Goal: Information Seeking & Learning: Check status

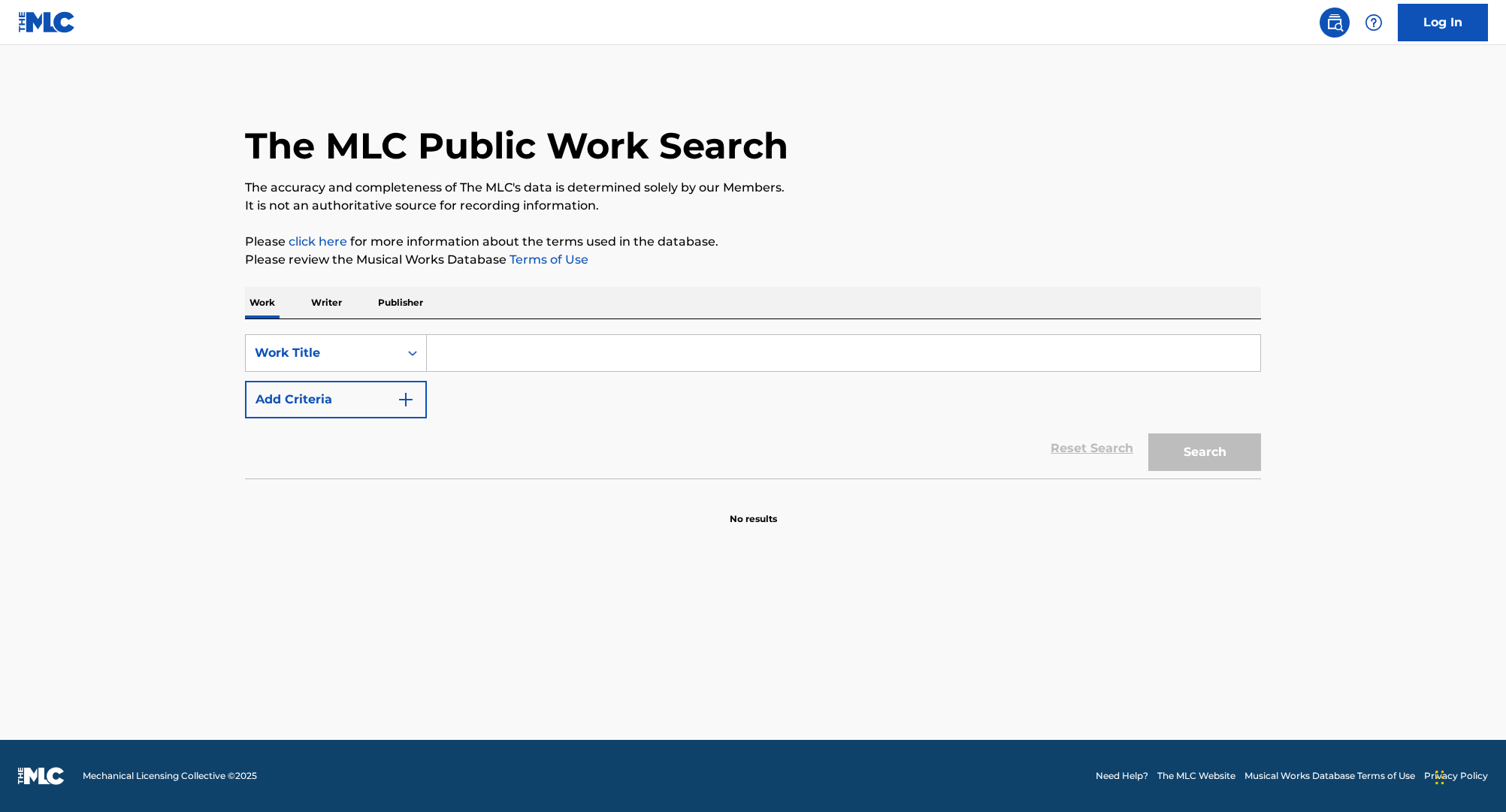
click at [493, 349] on input "Search Form" at bounding box center [843, 352] width 834 height 36
type input "ooh wee"
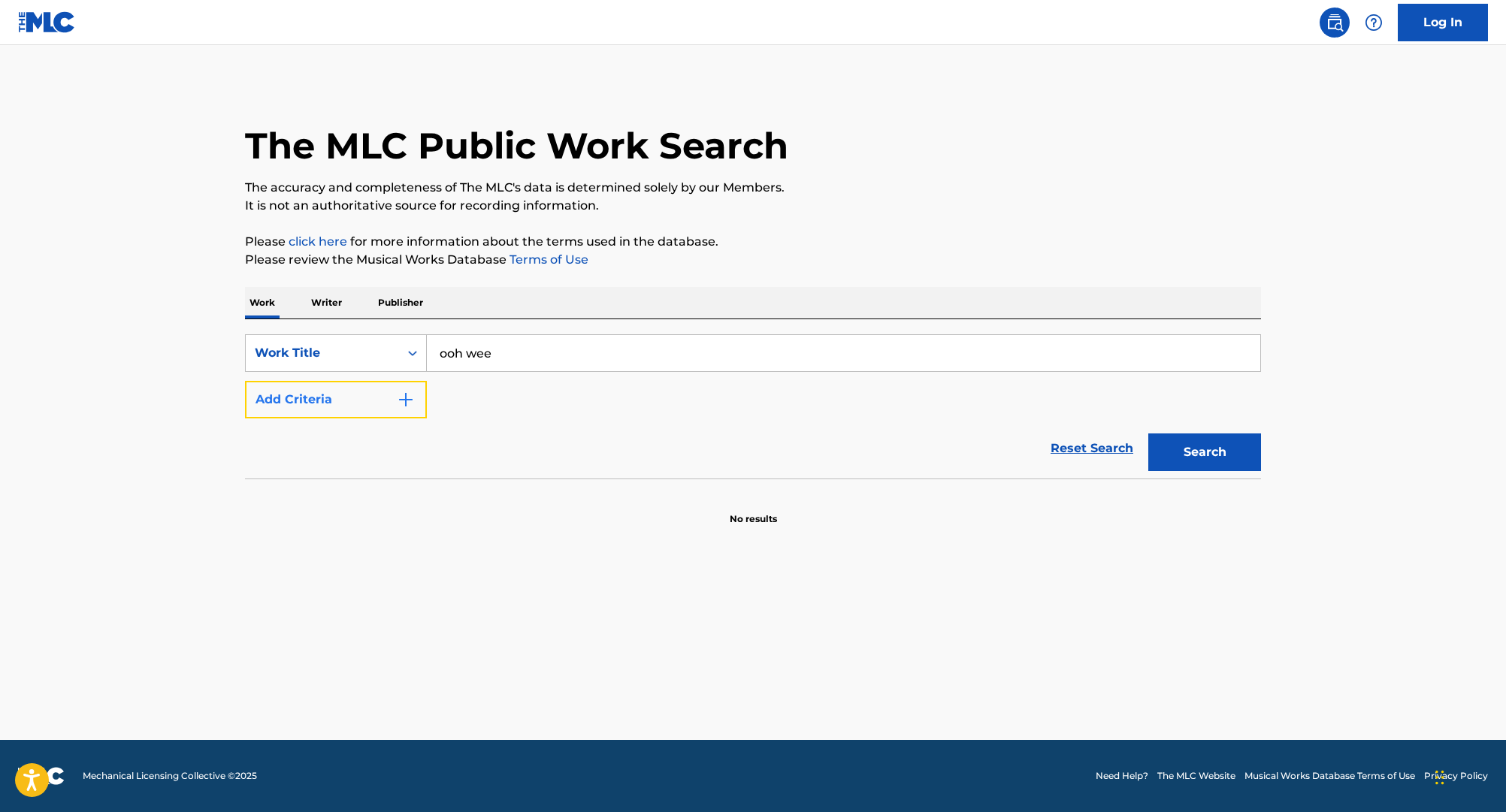
click at [315, 388] on button "Add Criteria" at bounding box center [336, 399] width 182 height 38
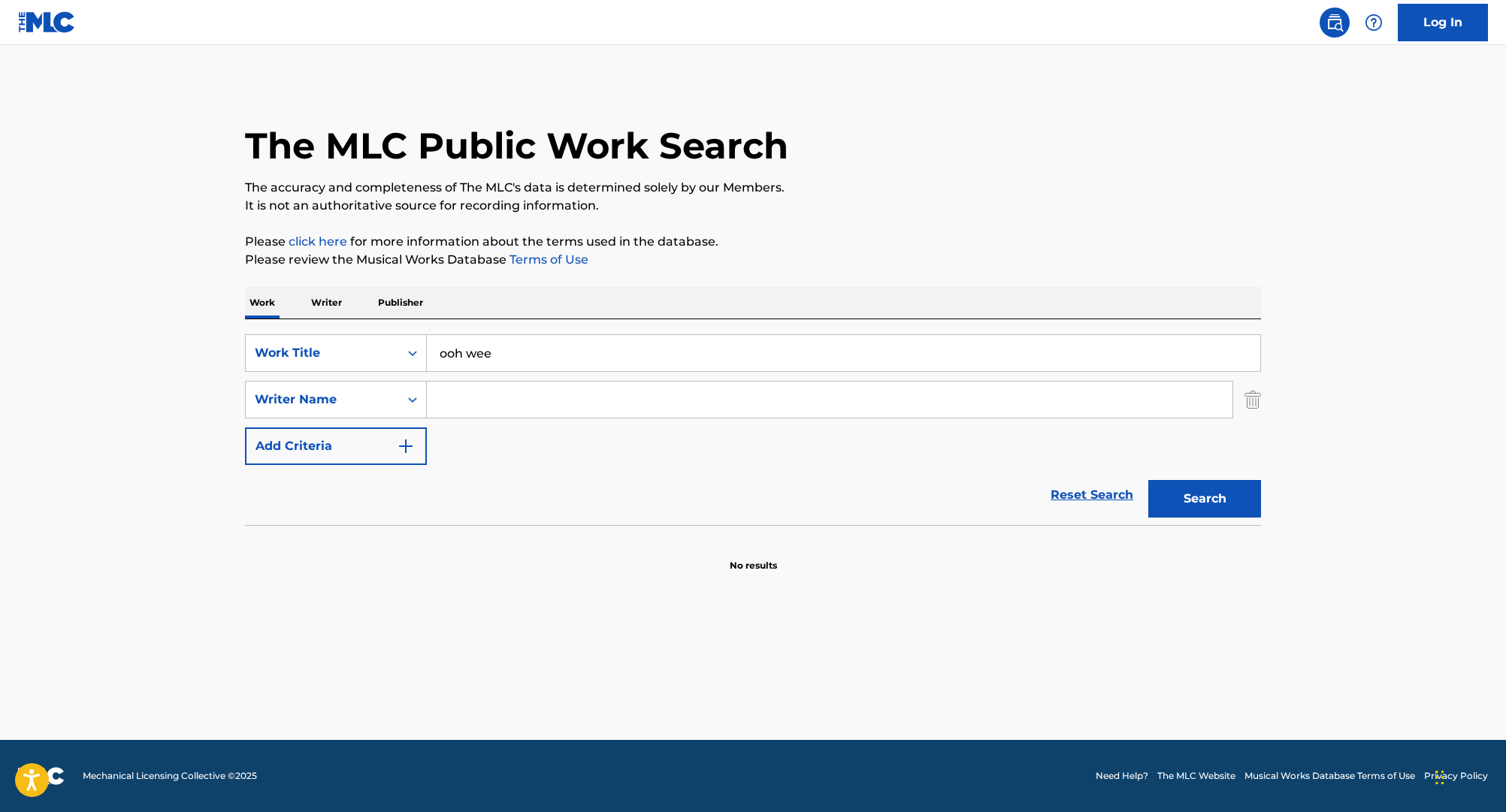
click at [430, 389] on input "Search Form" at bounding box center [829, 399] width 805 height 36
paste input "[PERSON_NAME]"
type input "[PERSON_NAME]"
click at [1148, 480] on button "Search" at bounding box center [1205, 498] width 113 height 38
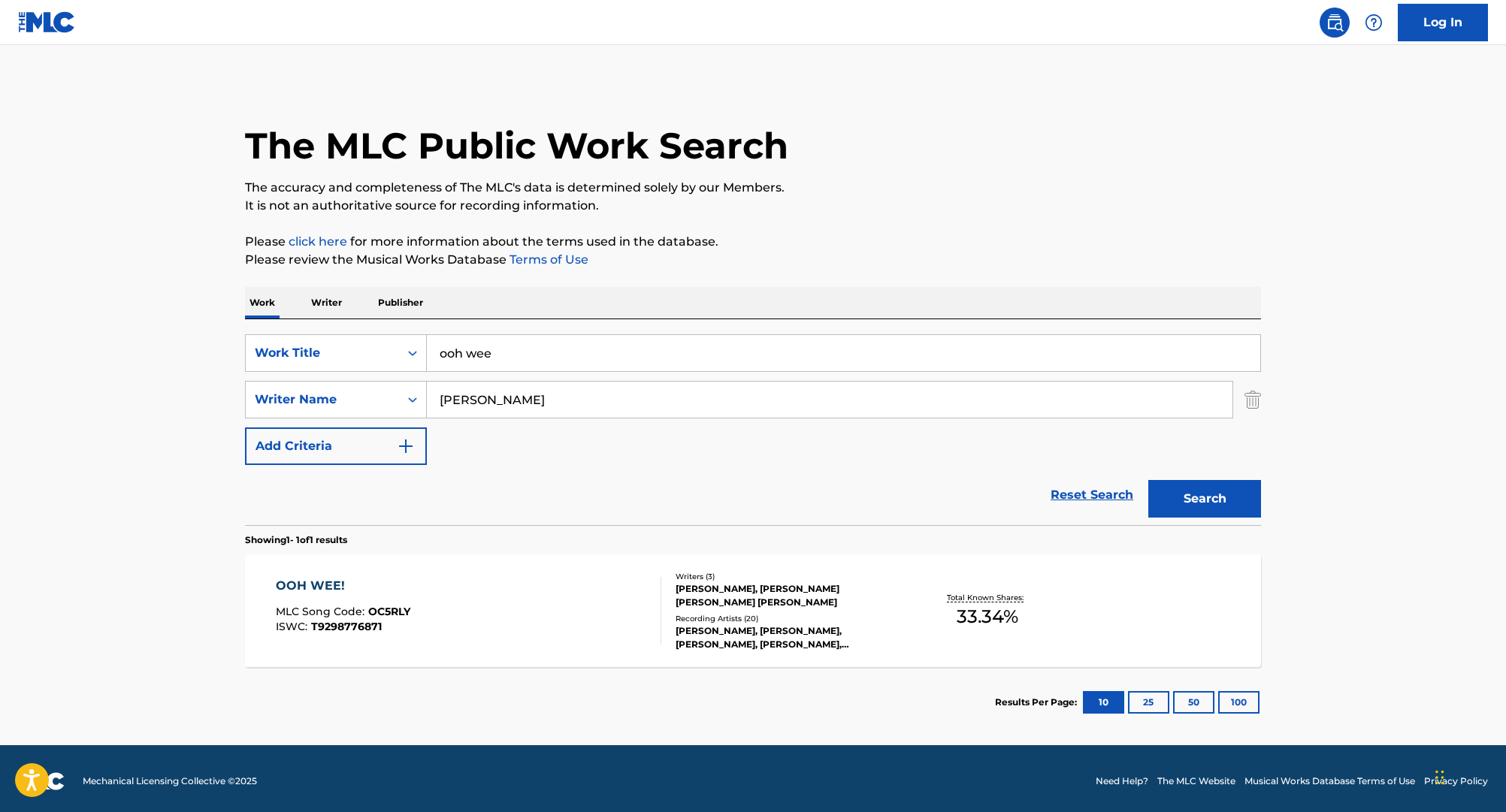
click at [891, 609] on div "Writers ( 3 ) [PERSON_NAME], [PERSON_NAME] [PERSON_NAME] [PERSON_NAME] Recordin…" at bounding box center [783, 610] width 241 height 80
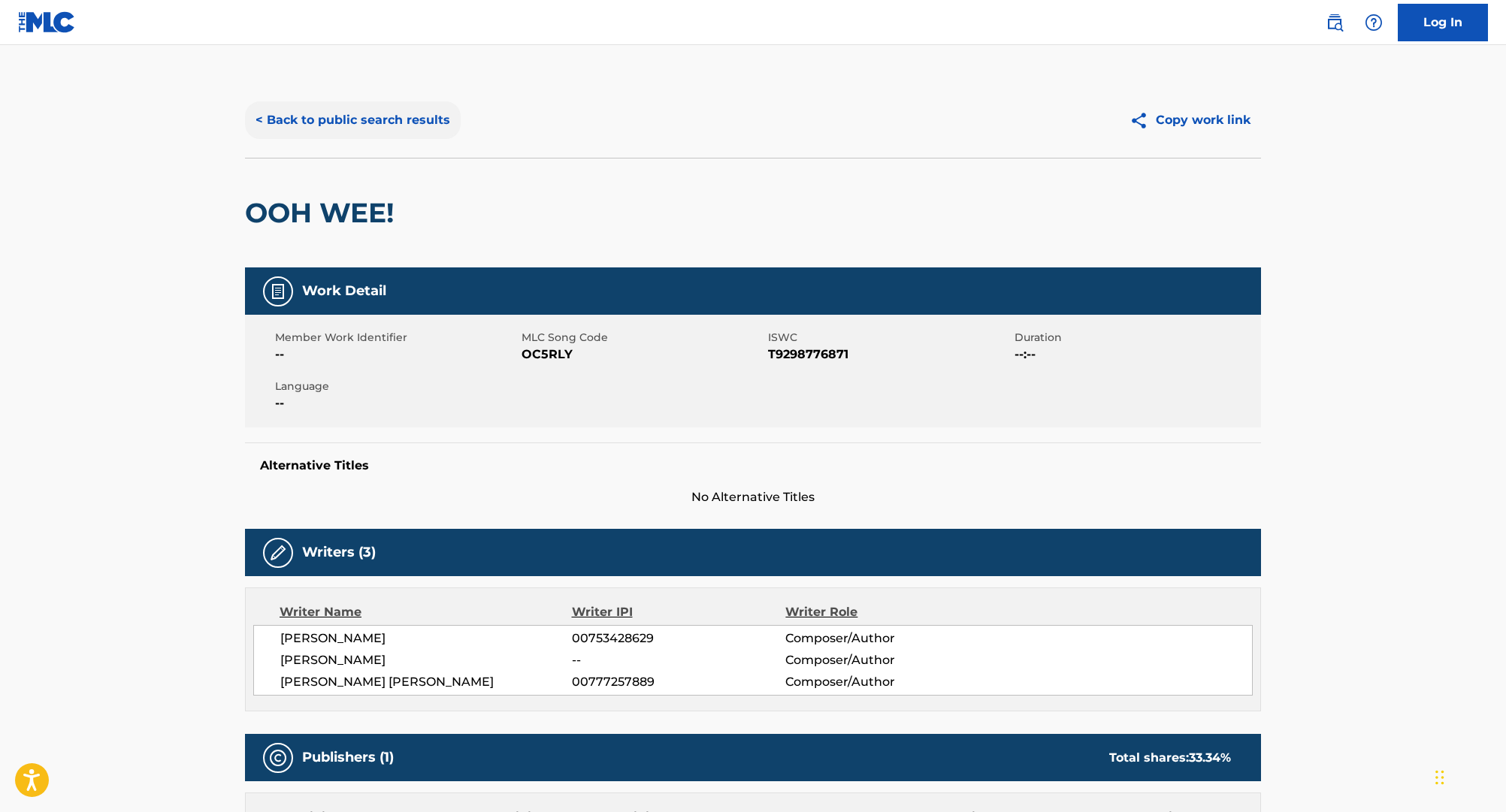
click at [348, 104] on button "< Back to public search results" at bounding box center [352, 120] width 216 height 38
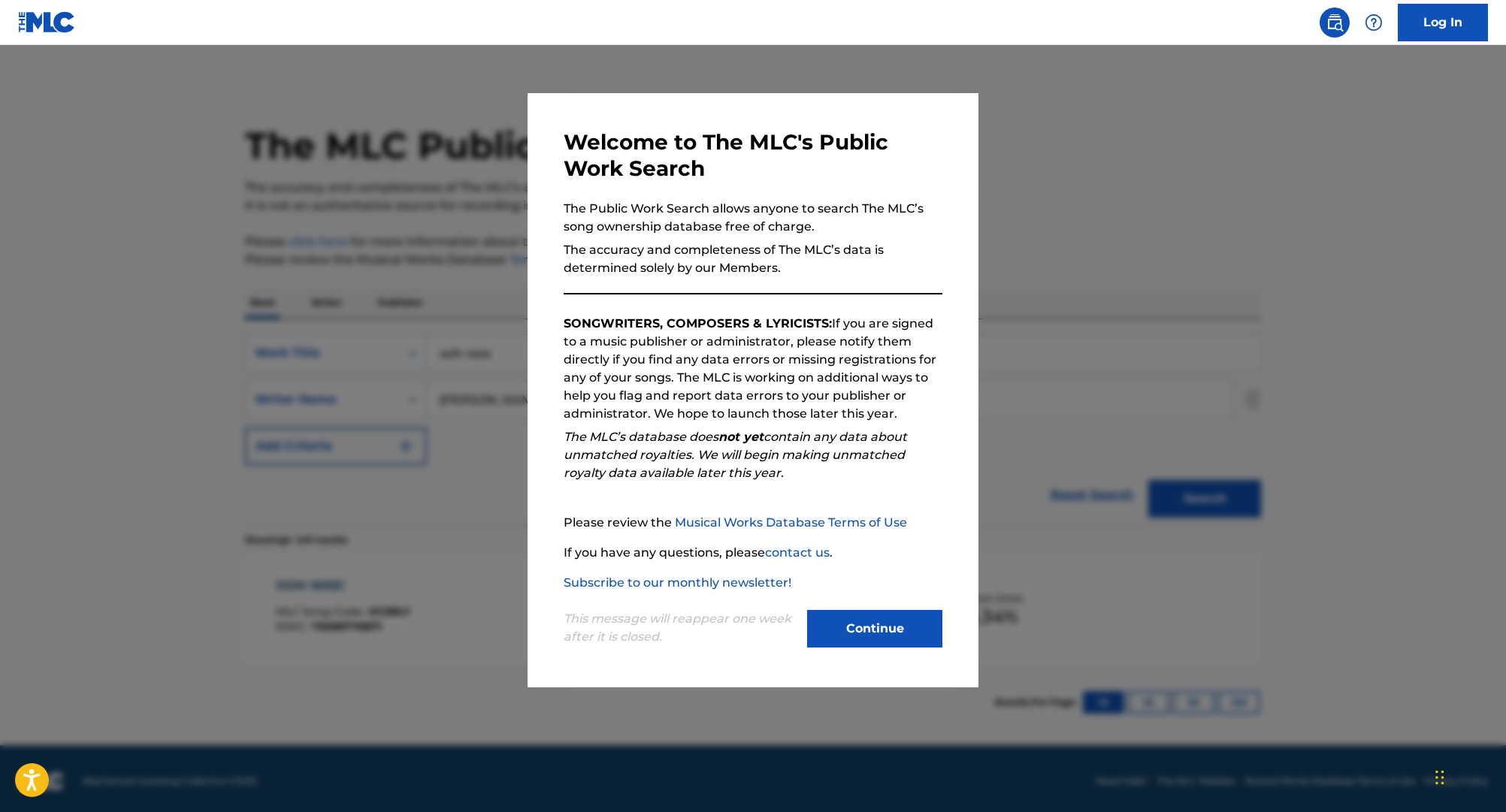
click at [344, 315] on div at bounding box center [753, 451] width 1506 height 812
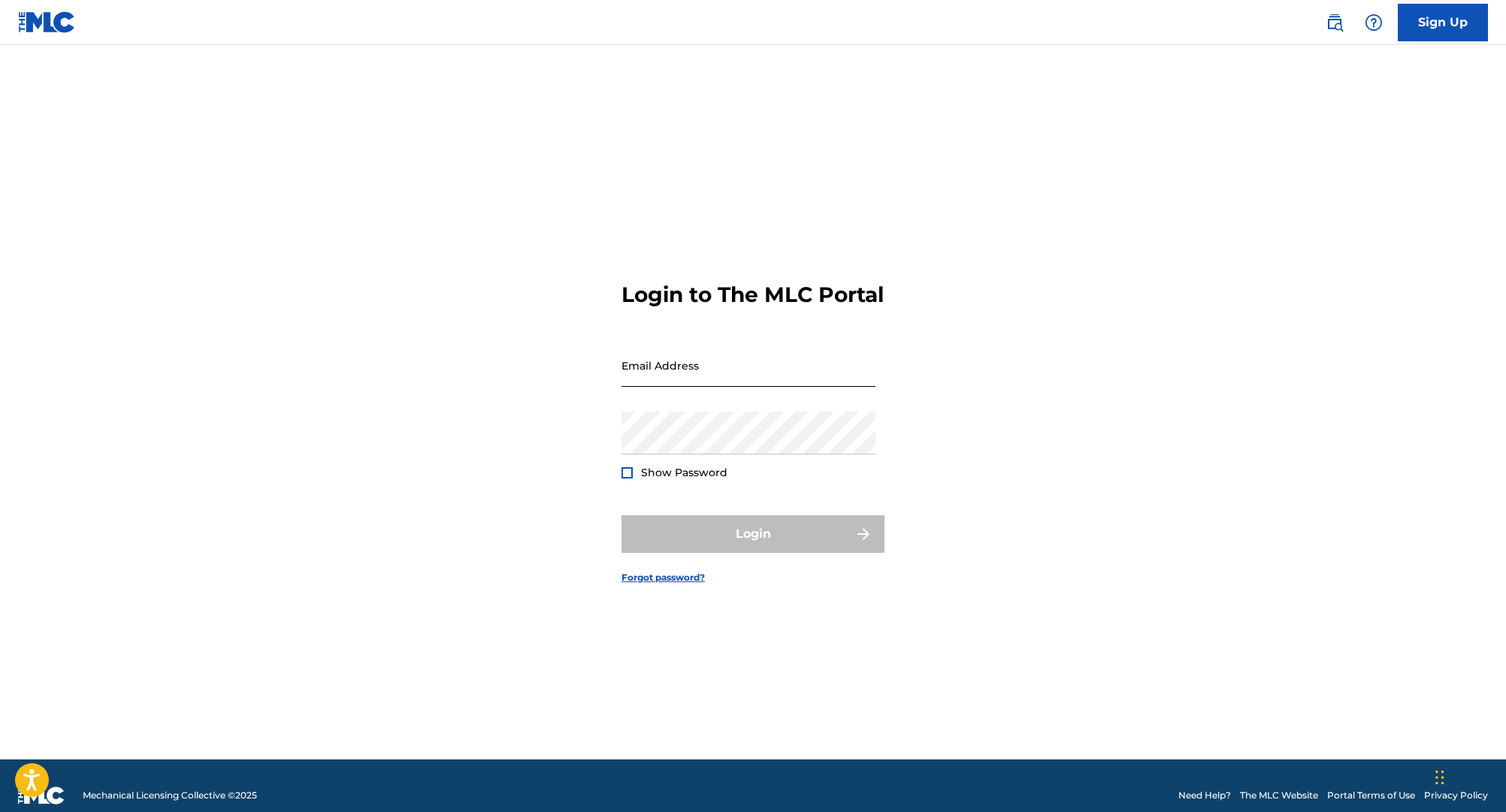
click at [734, 387] on input "Email Address" at bounding box center [748, 365] width 254 height 43
type input "sara.munson@vydia.com"
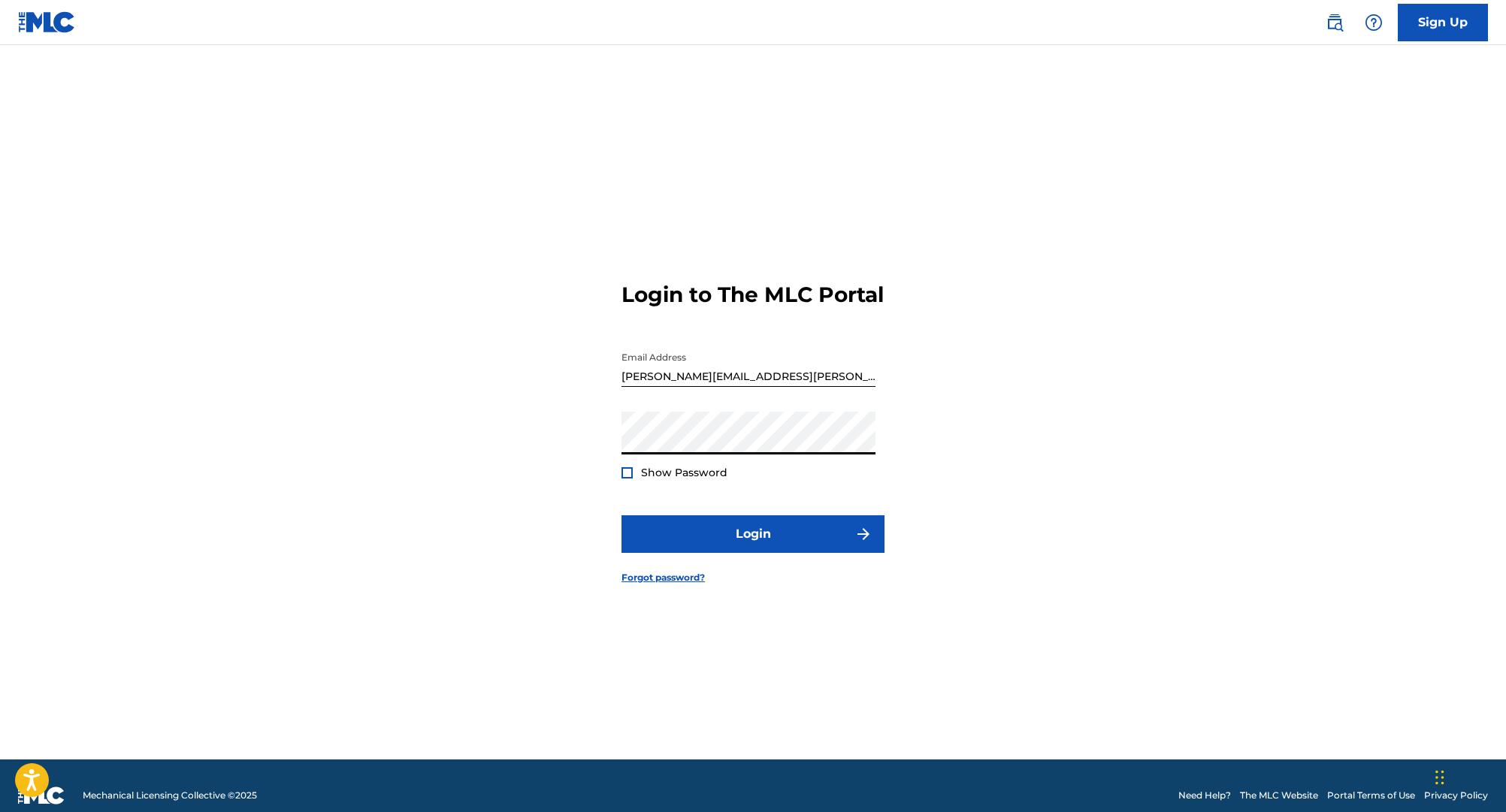
click at [621, 515] on button "Login" at bounding box center [753, 534] width 263 height 38
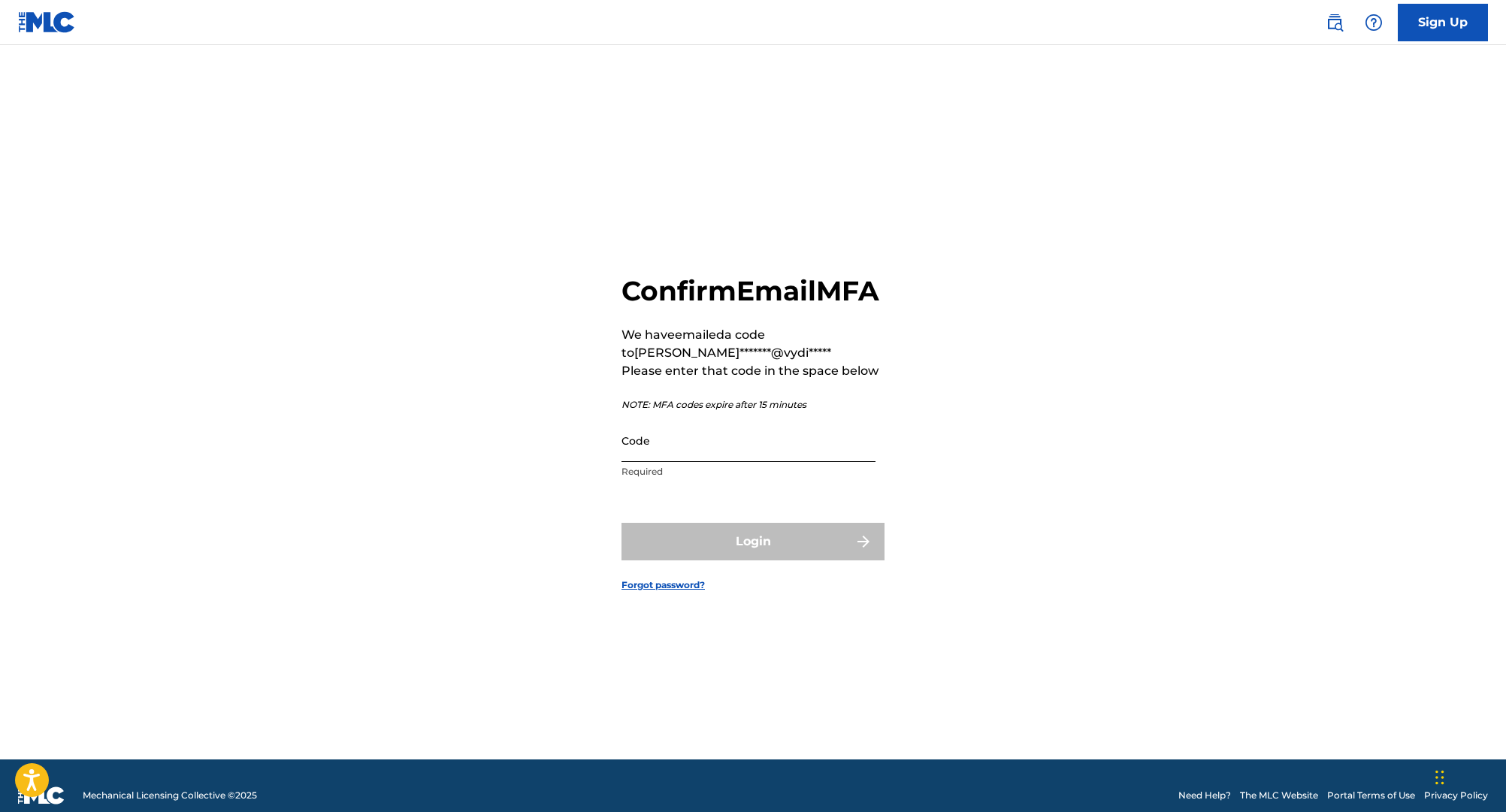
click at [681, 454] on input "Code" at bounding box center [748, 440] width 254 height 43
paste input "089656"
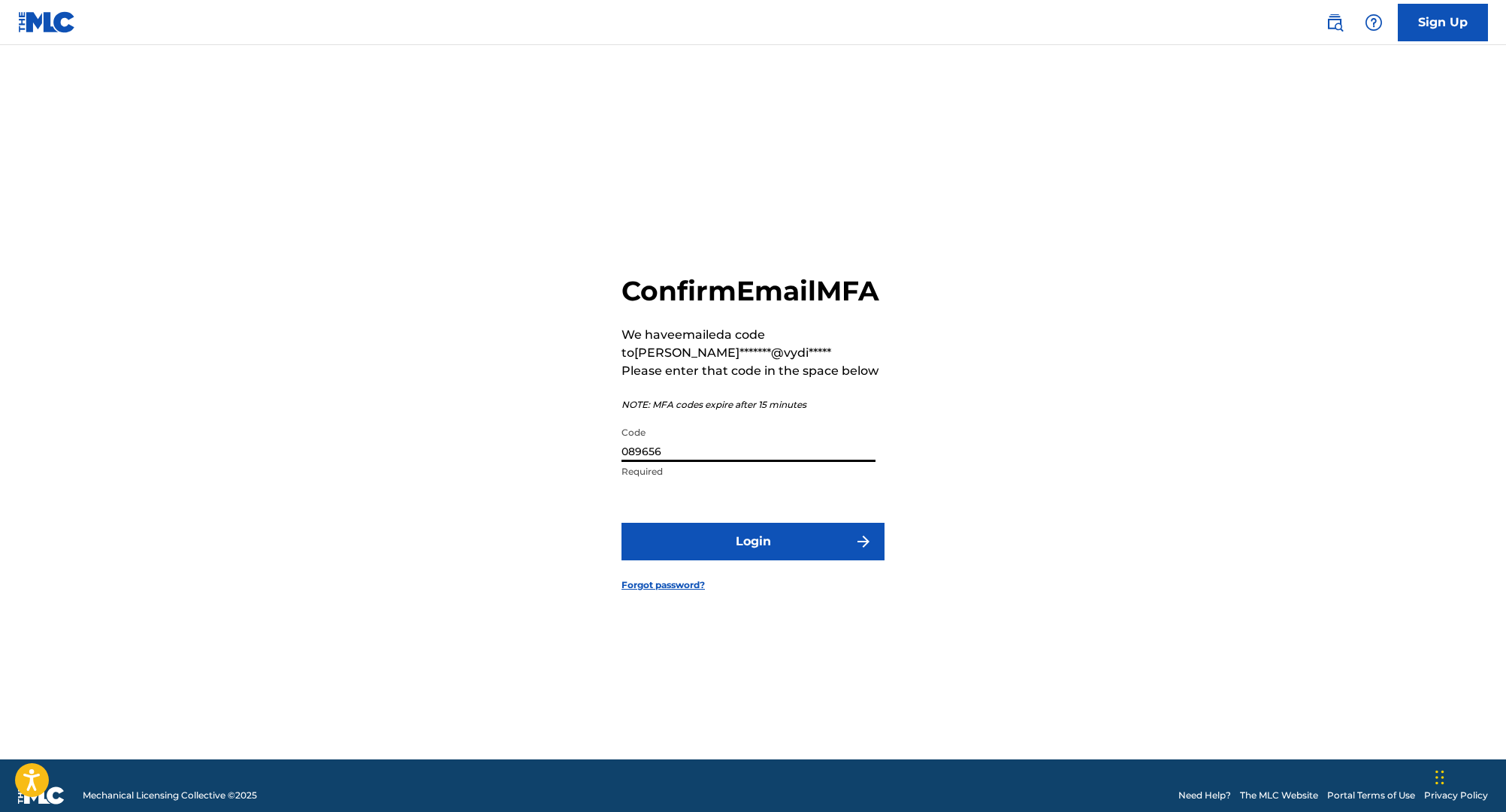
type input "089656"
click at [757, 535] on form "Confirm Email MFA We have emailed a code to sara*******@vydi***** Please enter …" at bounding box center [753, 421] width 263 height 677
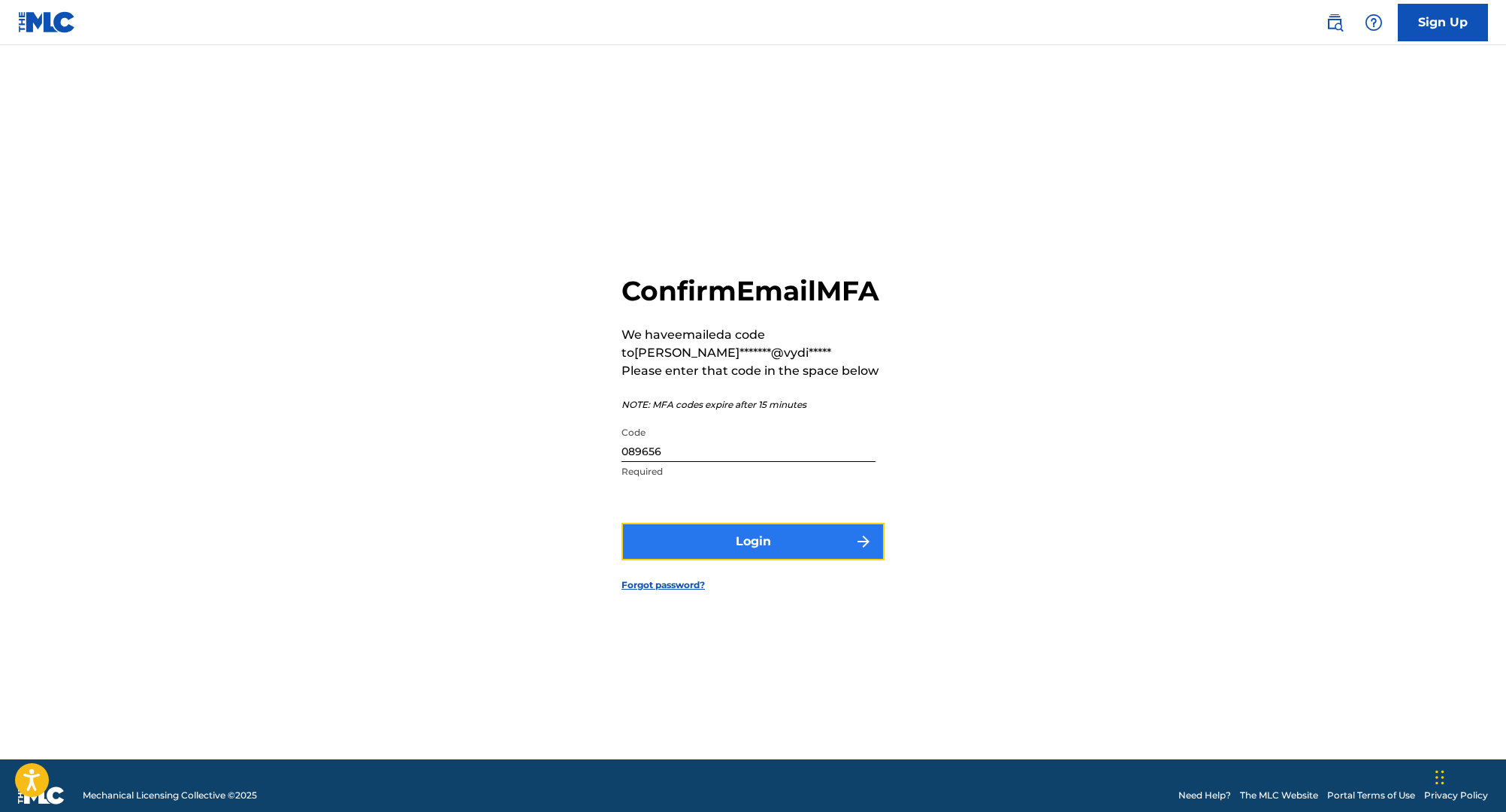
click at [857, 545] on button "Login" at bounding box center [753, 542] width 263 height 38
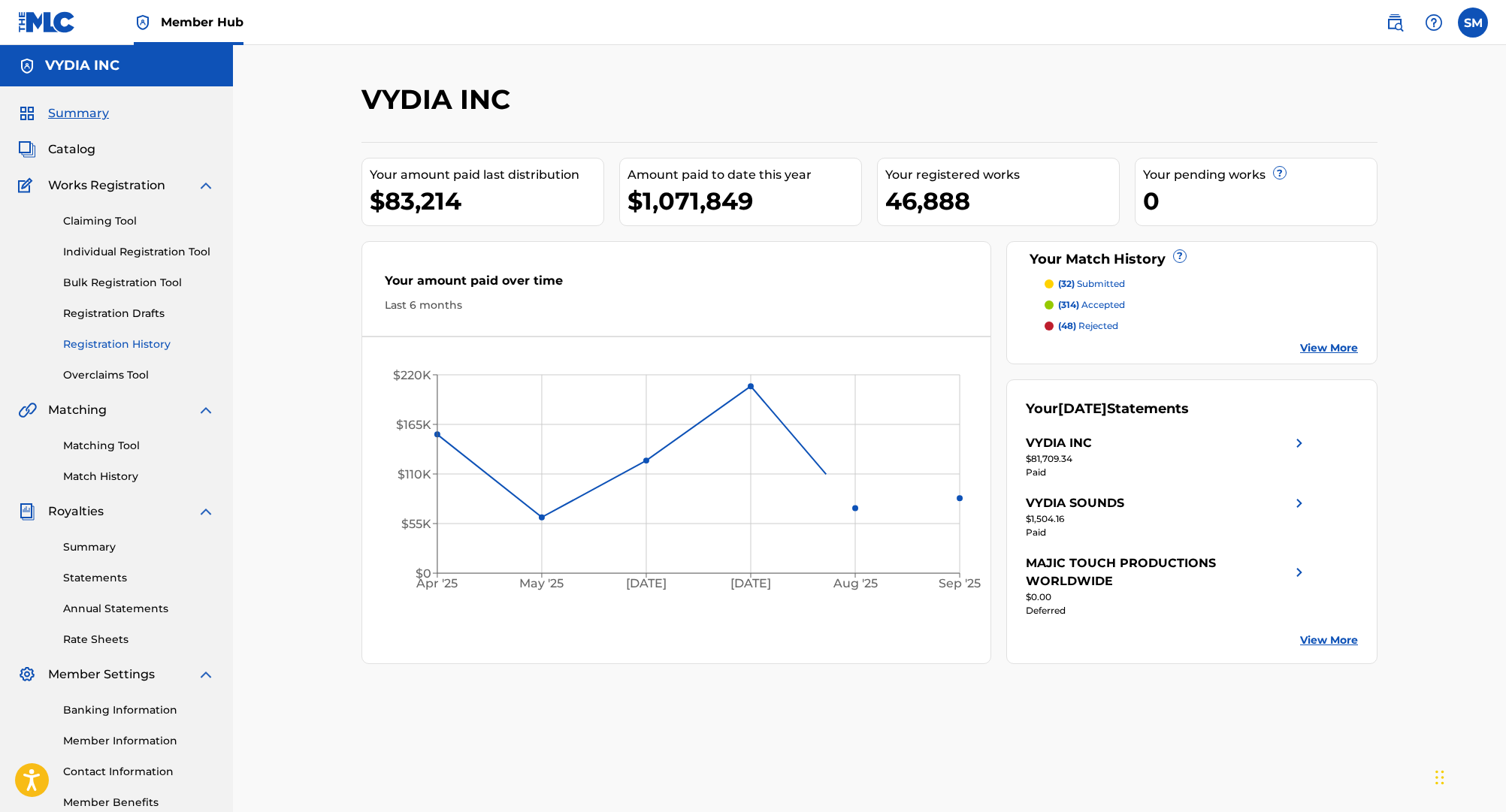
click at [123, 351] on link "Registration History" at bounding box center [139, 344] width 152 height 16
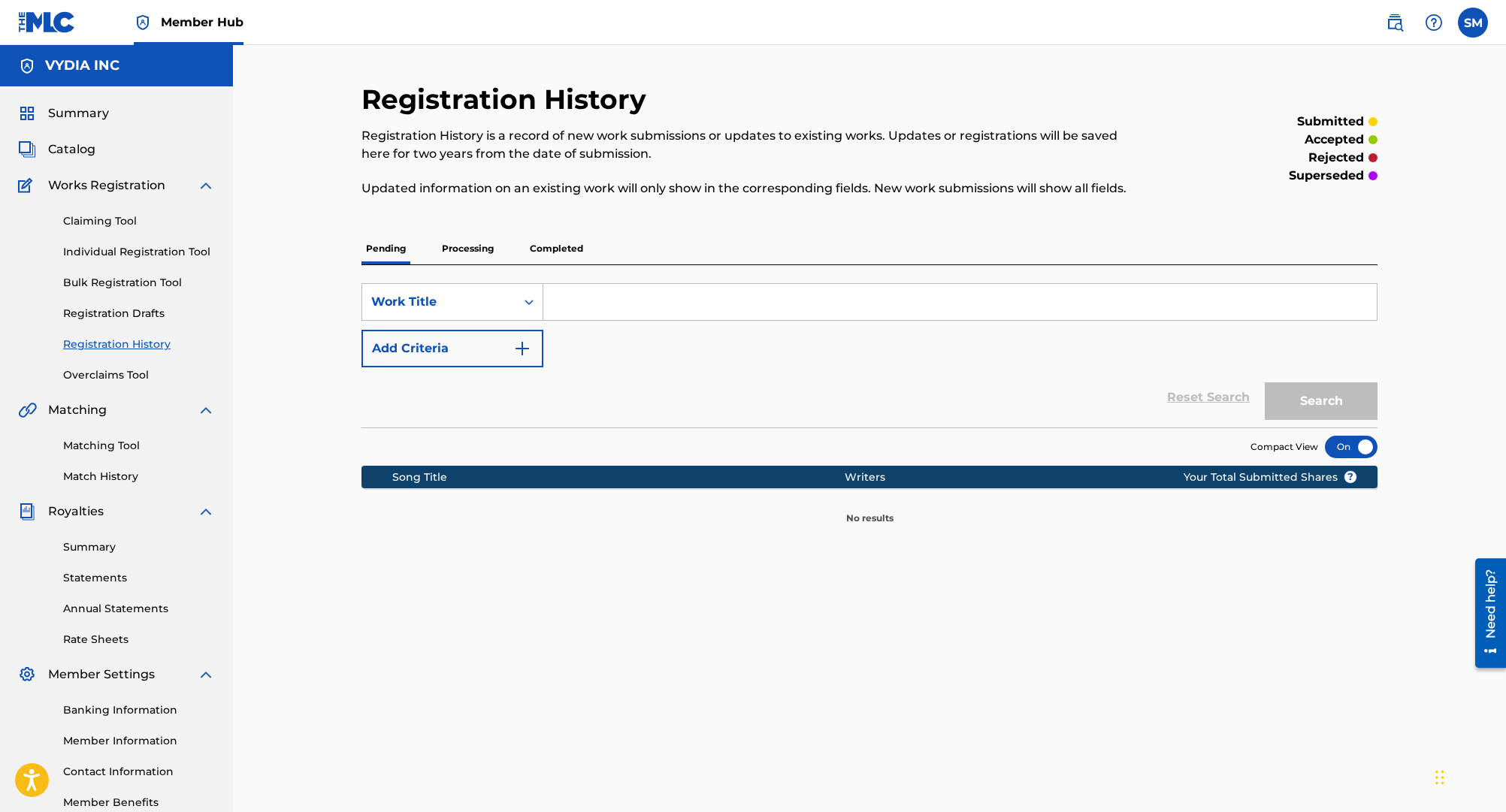
click at [525, 247] on p "Completed" at bounding box center [556, 248] width 63 height 32
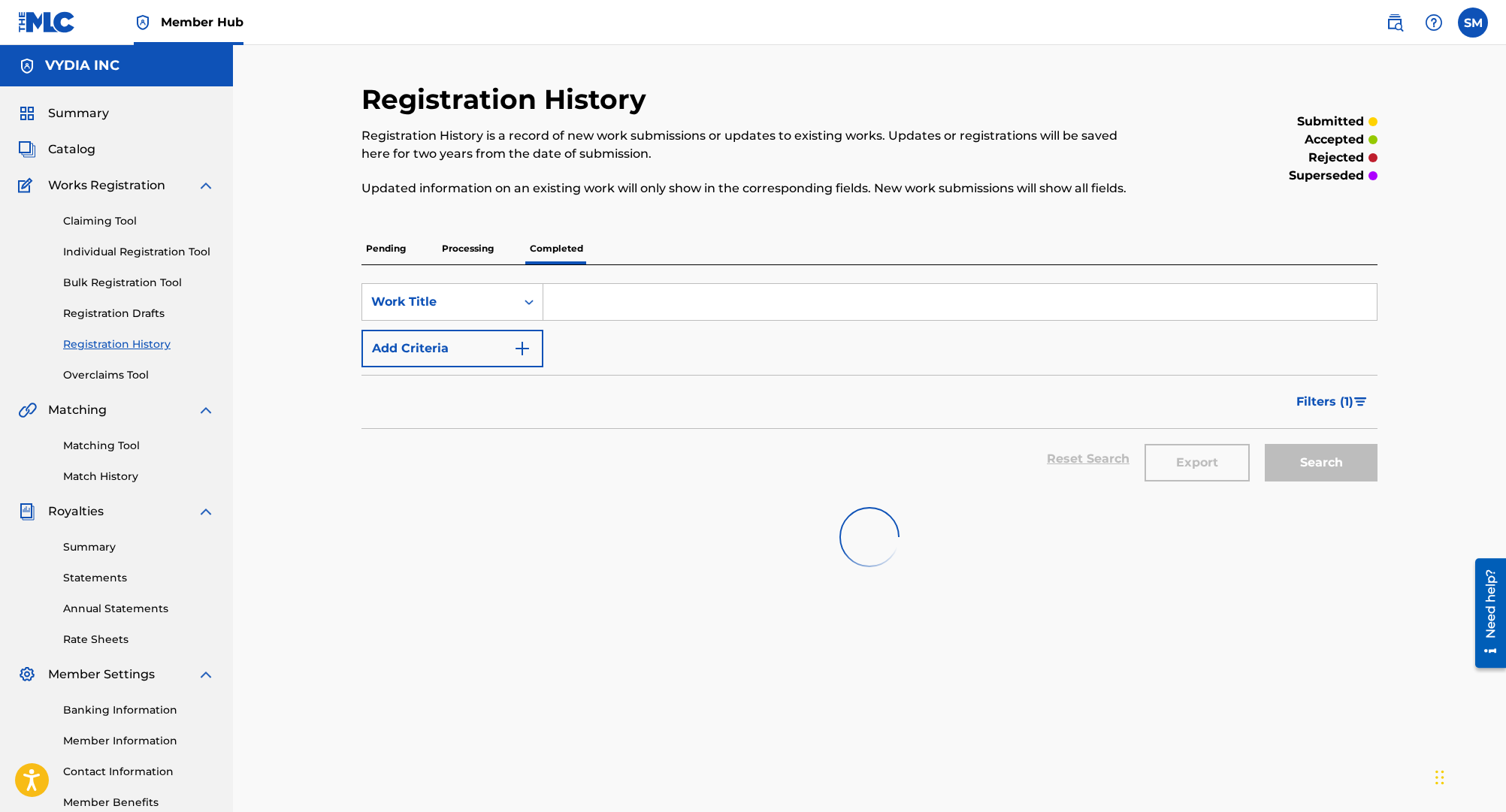
click at [625, 307] on input "Search Form" at bounding box center [961, 301] width 834 height 36
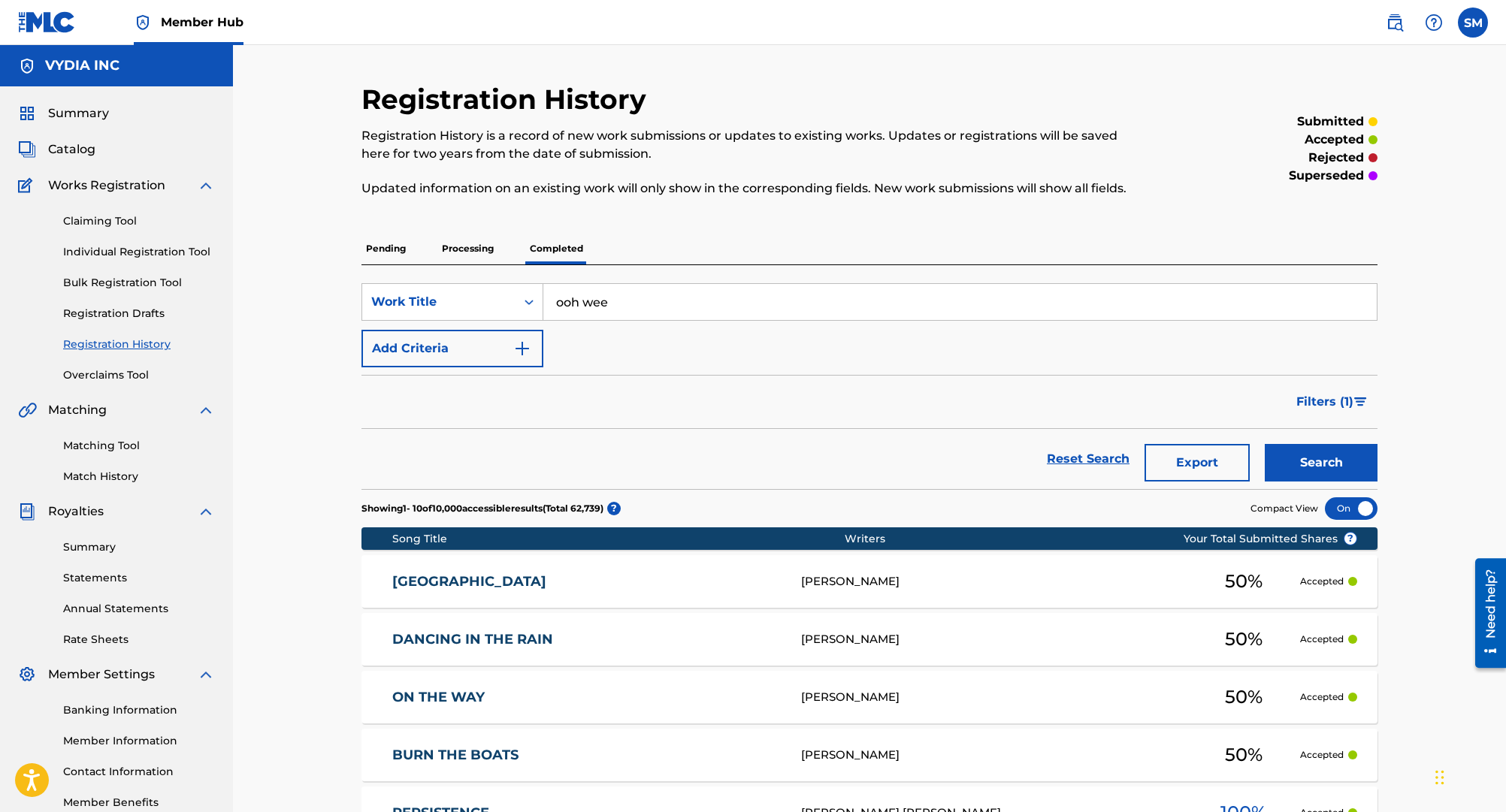
type input "ooh wee"
click at [1265, 444] on button "Search" at bounding box center [1322, 462] width 113 height 38
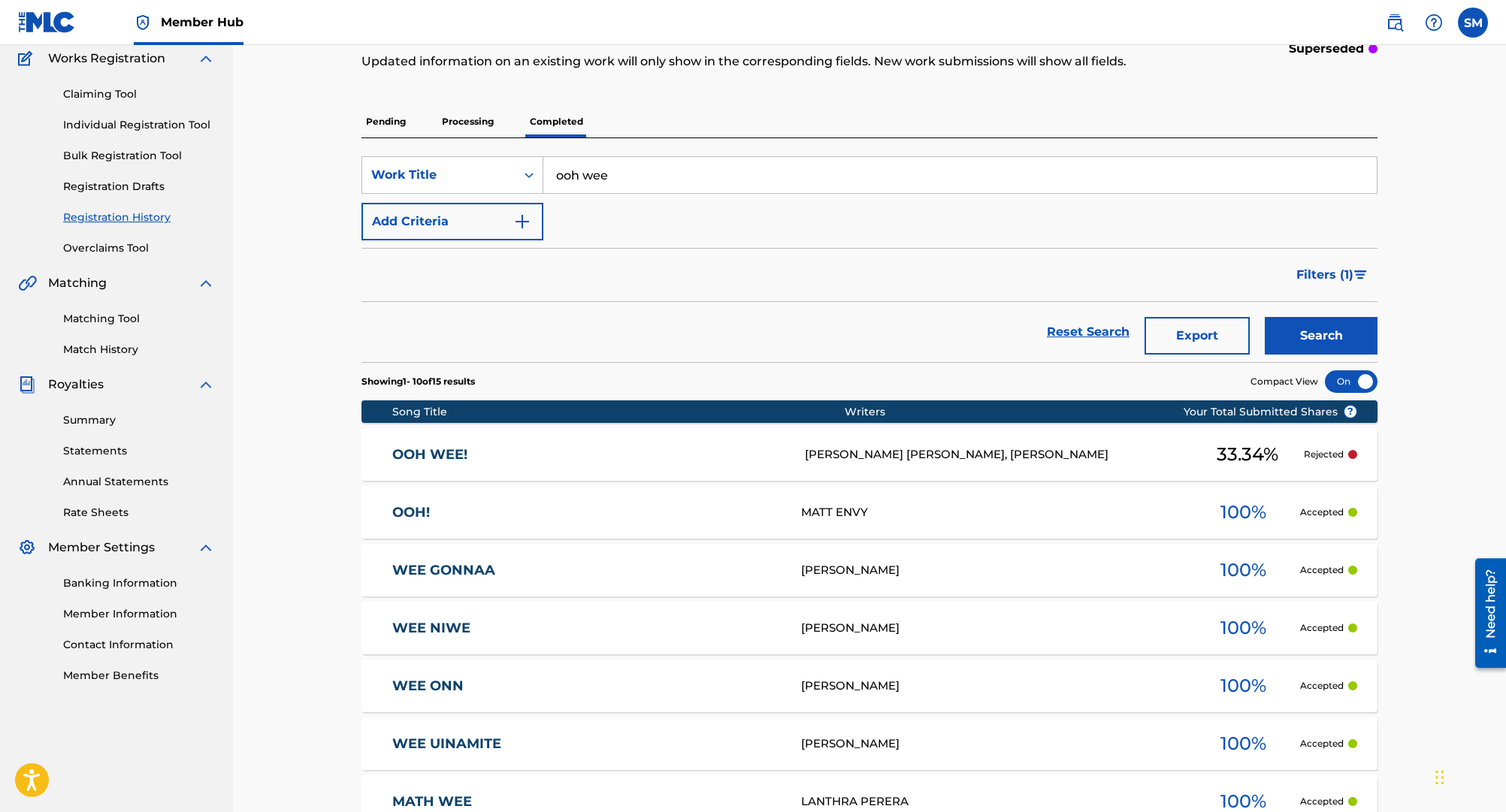
scroll to position [207, 0]
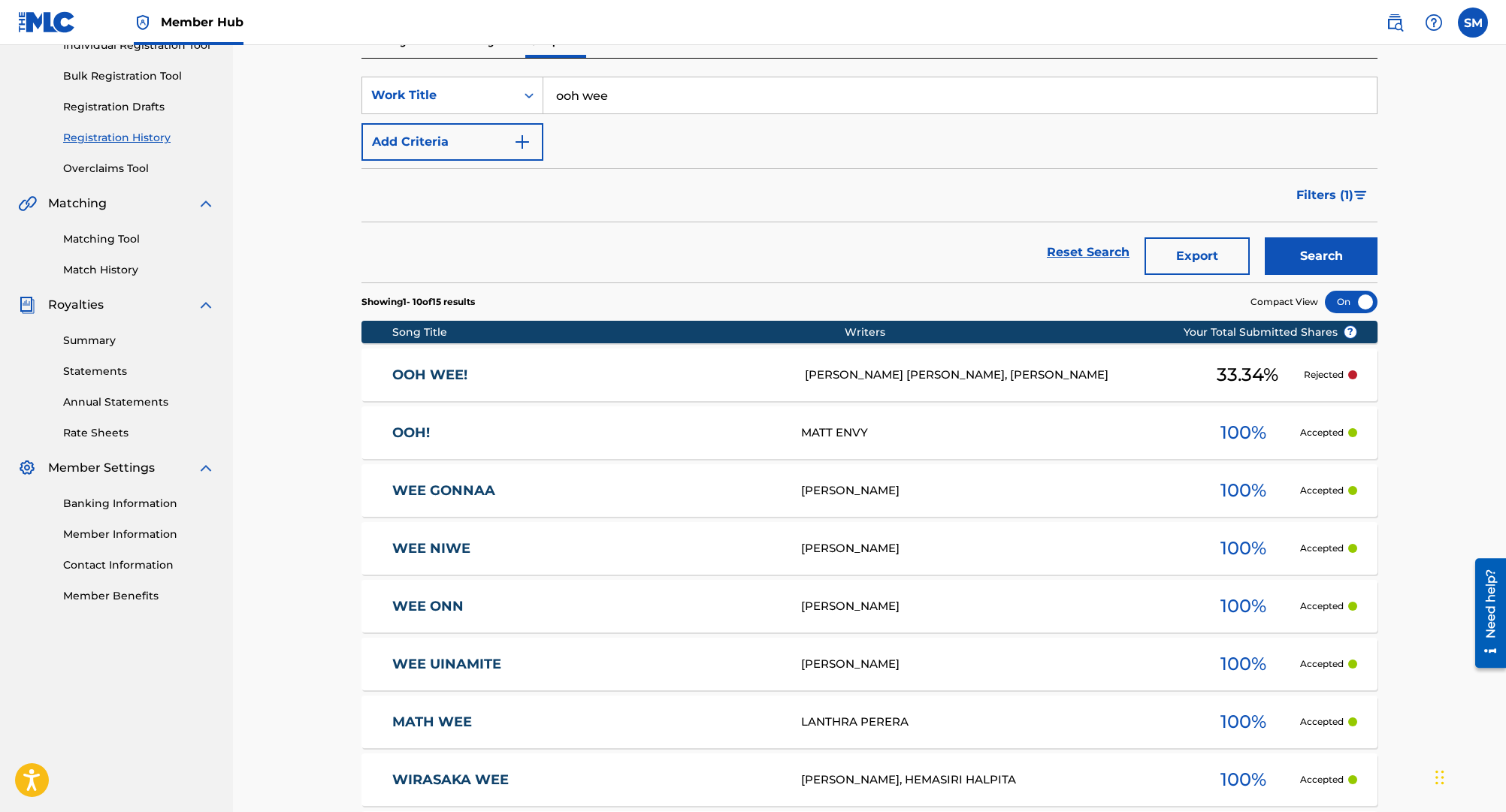
click at [851, 377] on div "NIEMAN MATTHEW GATUS, NICK PACOLI, JAMIE AVECILLA" at bounding box center [998, 375] width 386 height 18
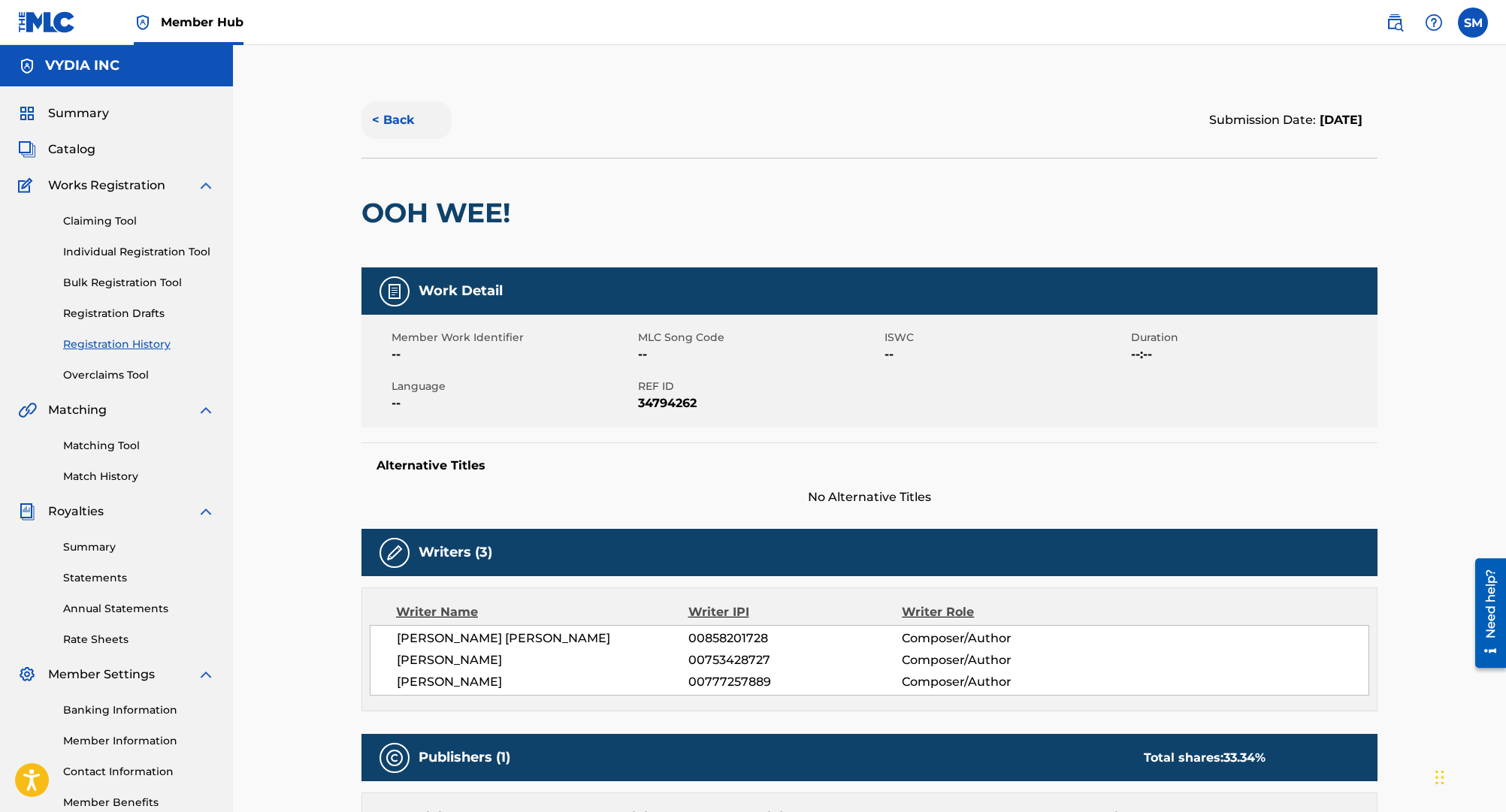
click at [408, 130] on button "< Back" at bounding box center [406, 120] width 90 height 38
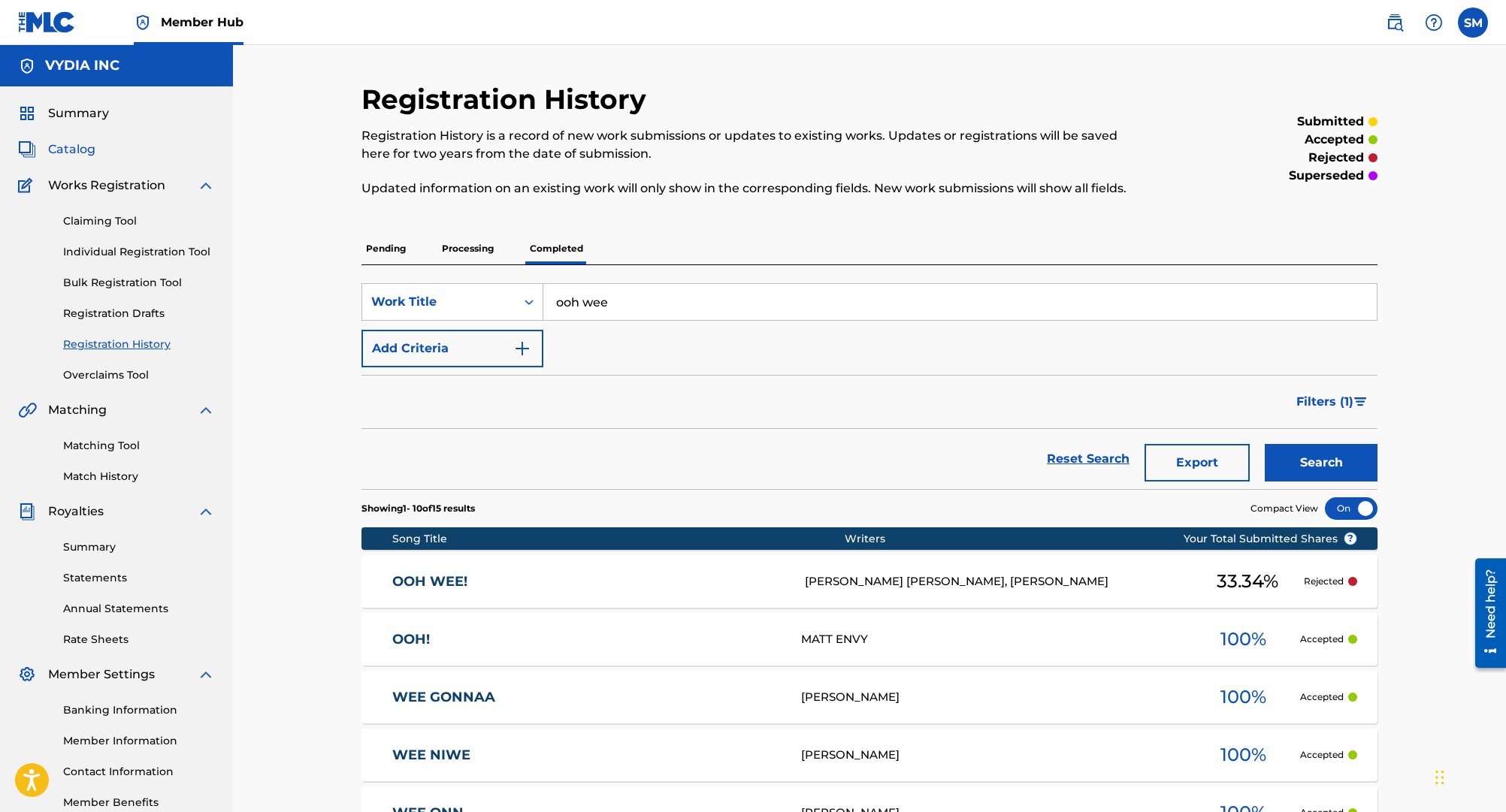
click at [67, 147] on span "Catalog" at bounding box center [72, 150] width 48 height 18
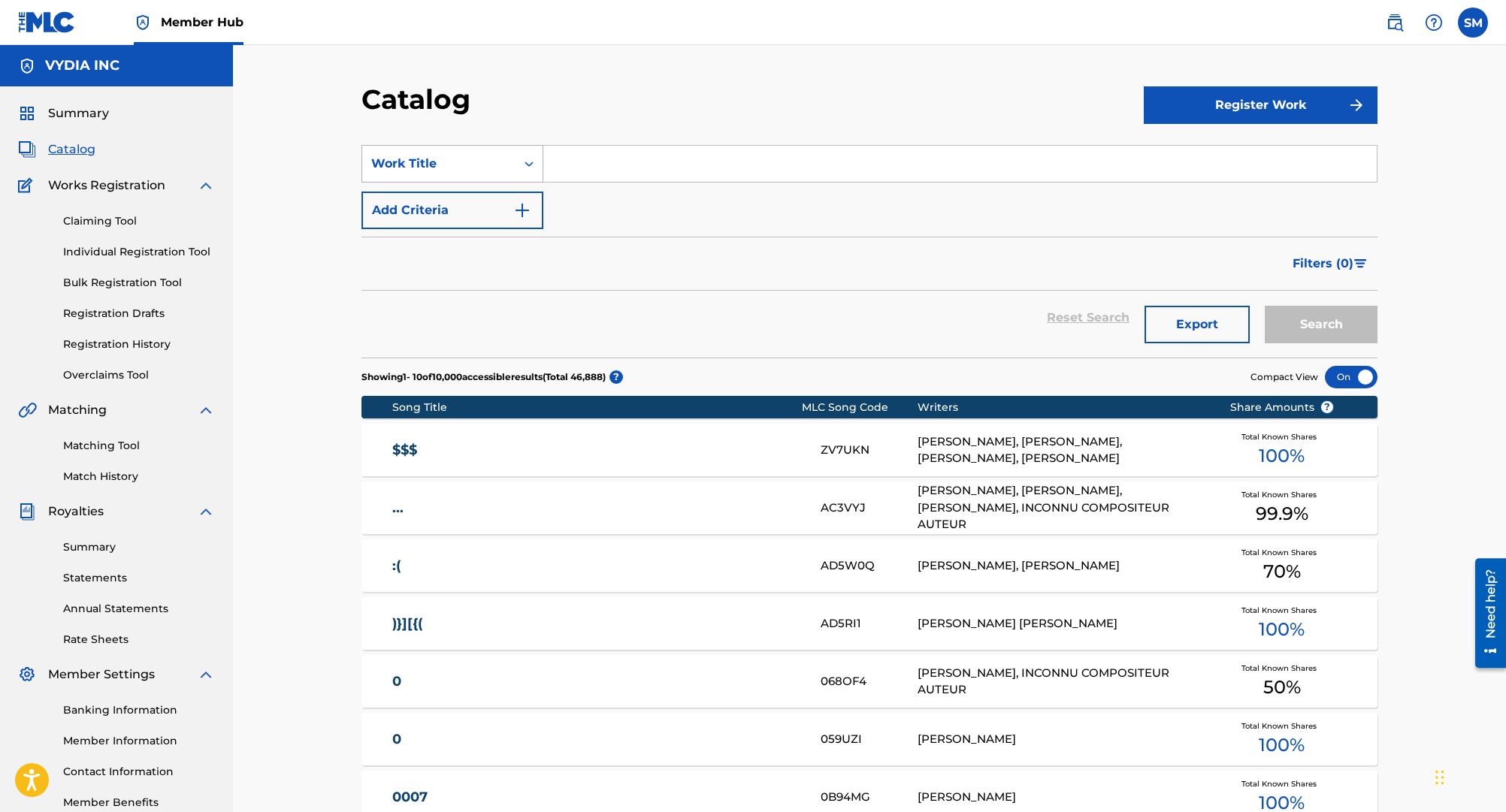
click at [419, 173] on div "Work Title" at bounding box center [439, 164] width 153 height 28
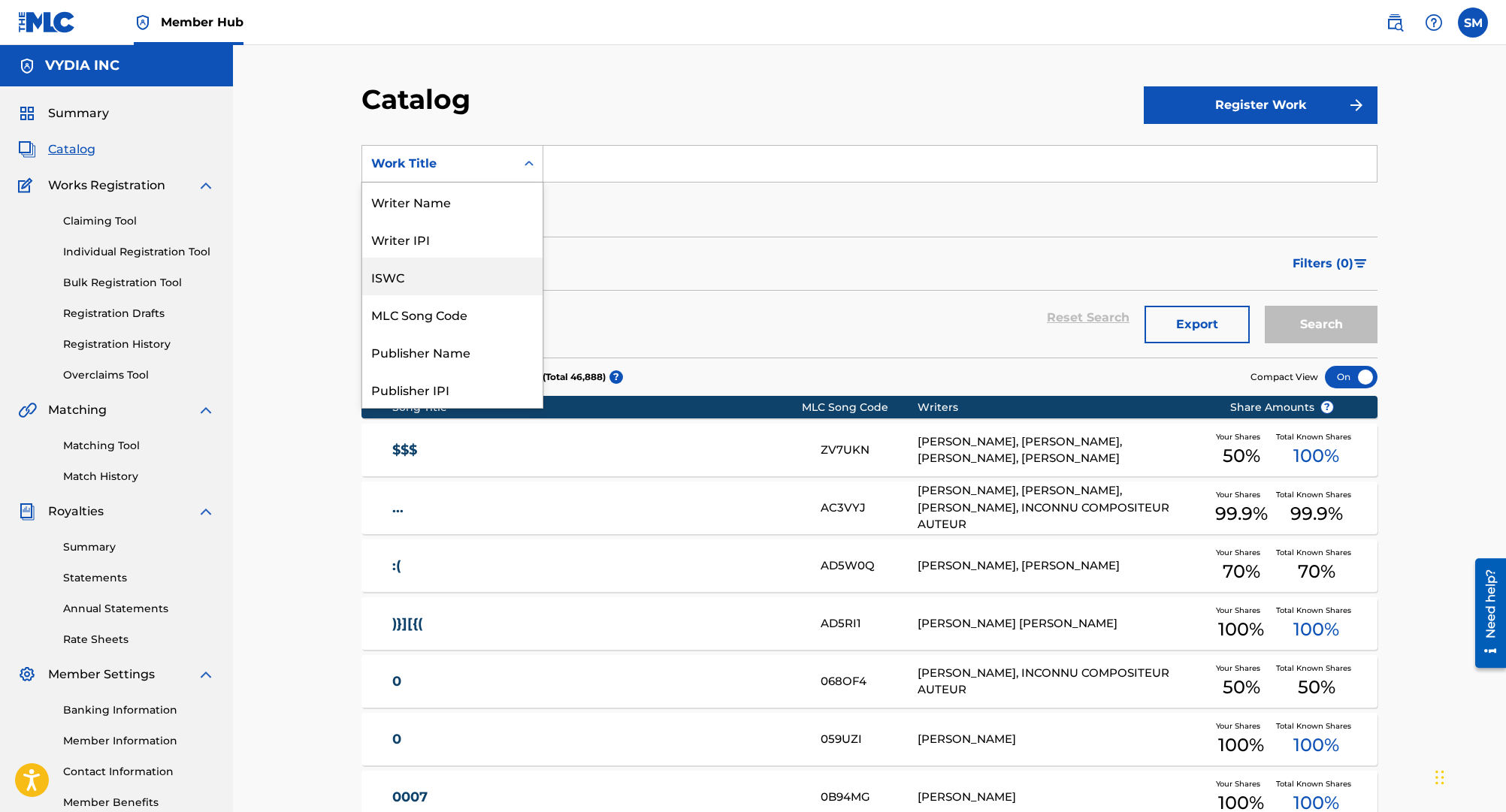
click at [475, 314] on div "MLC Song Code" at bounding box center [452, 314] width 181 height 38
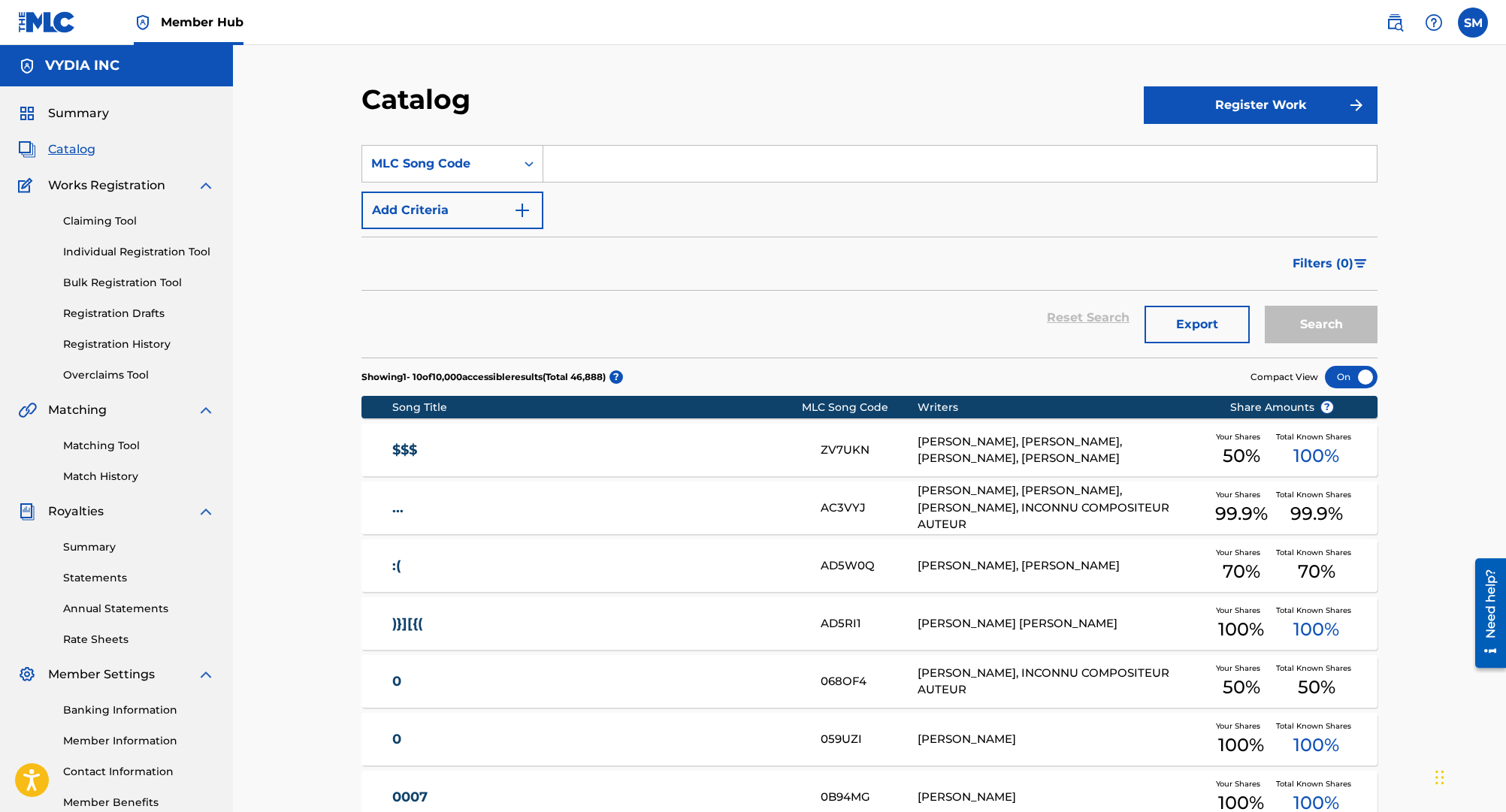
click at [619, 168] on input "Search Form" at bounding box center [961, 163] width 834 height 36
paste input "RA3U3G"
type input "RA3U3G"
click at [1320, 314] on button "Search" at bounding box center [1322, 324] width 113 height 38
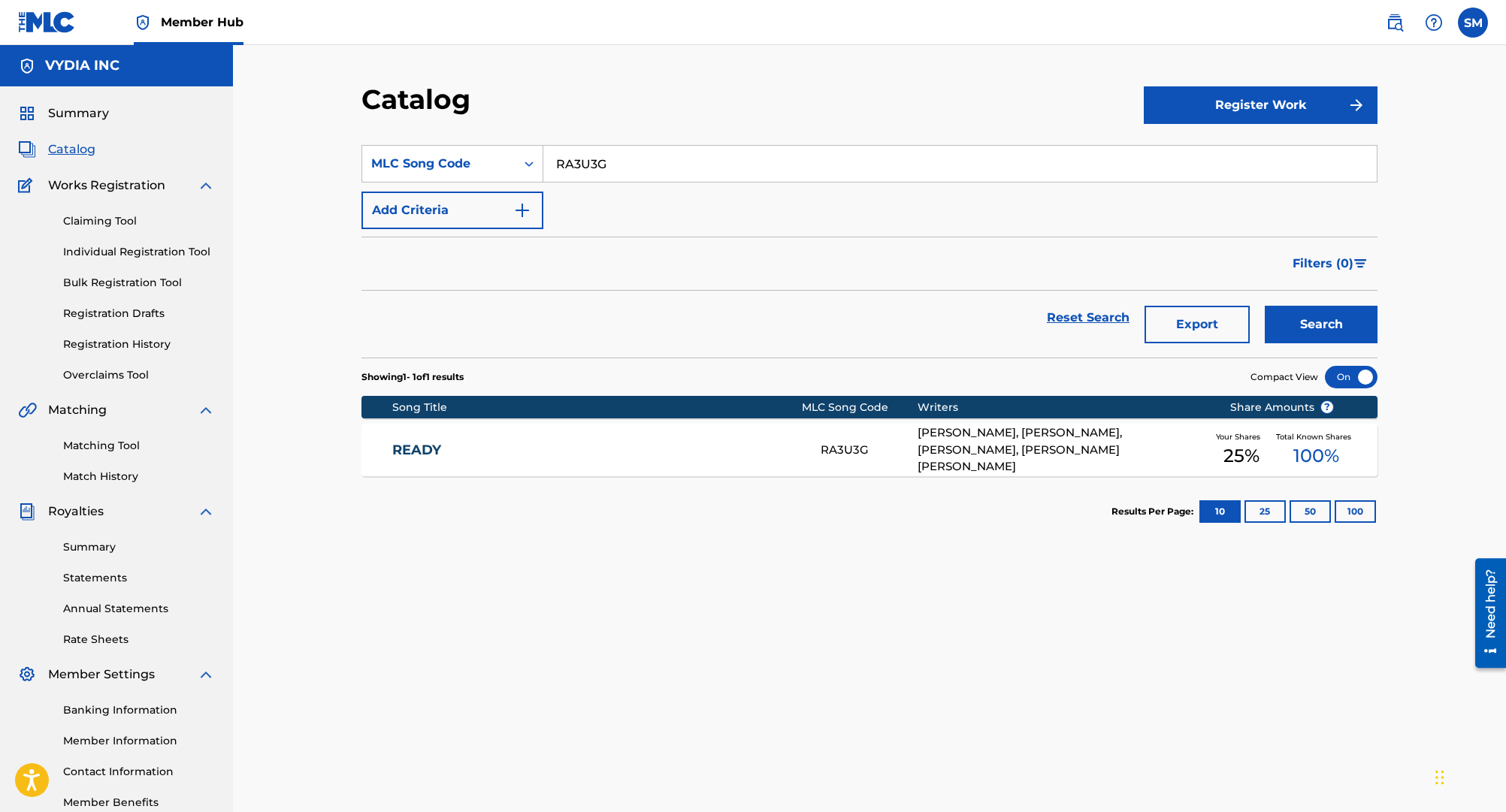
click at [986, 442] on div "MILAN BEKER, DOMINIQUE JONES, SERGIO KITCHENS, LELAND TYLER WAYNE" at bounding box center [1062, 450] width 289 height 51
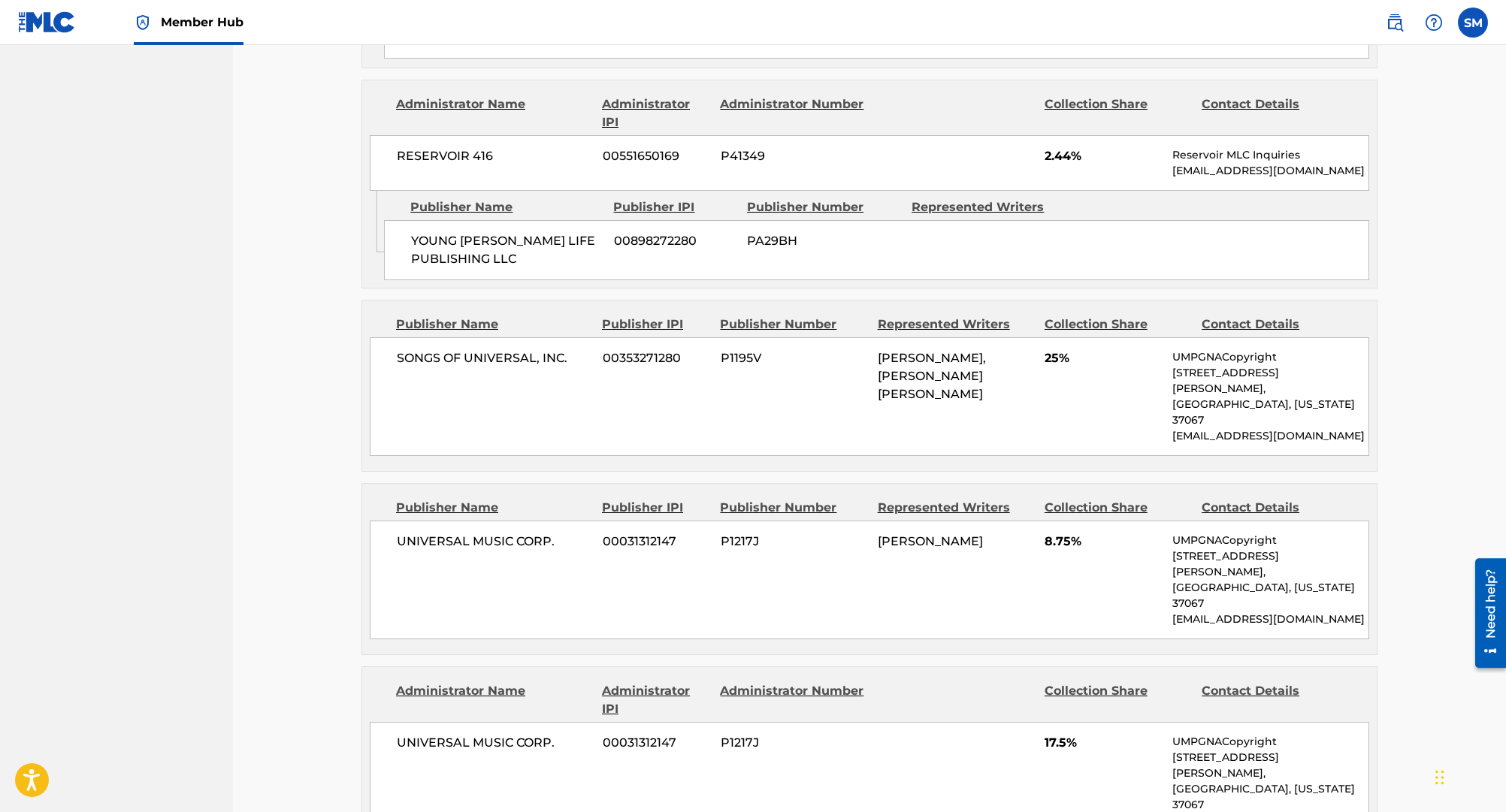
scroll to position [2450, 0]
